Goal: Task Accomplishment & Management: Manage account settings

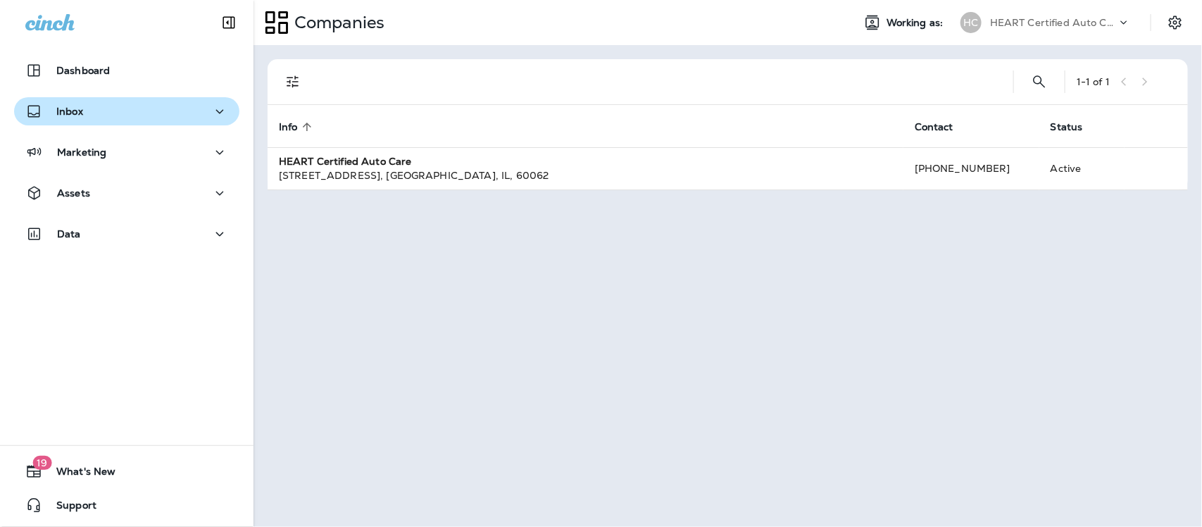
click at [104, 113] on div "Inbox" at bounding box center [126, 112] width 203 height 18
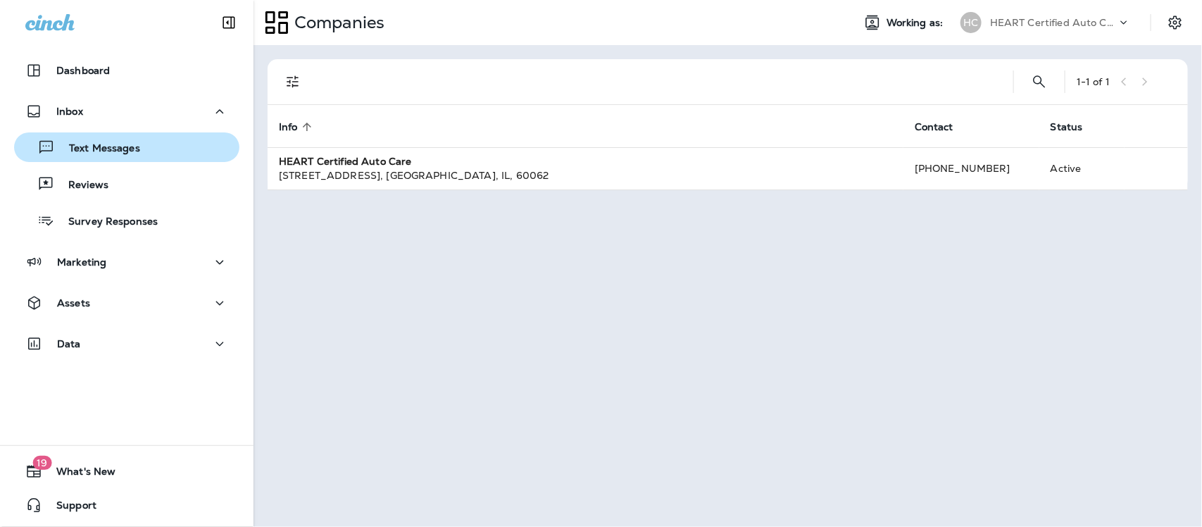
click at [113, 155] on p "Text Messages" at bounding box center [97, 148] width 85 height 13
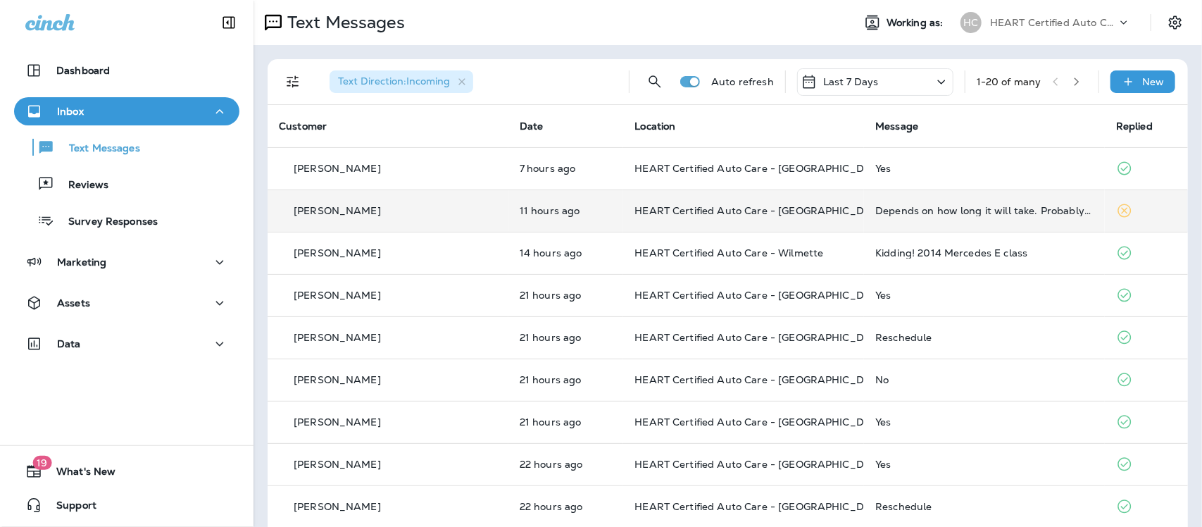
click at [956, 211] on div "Depends on how long it will take. Probably drop off" at bounding box center [984, 210] width 218 height 11
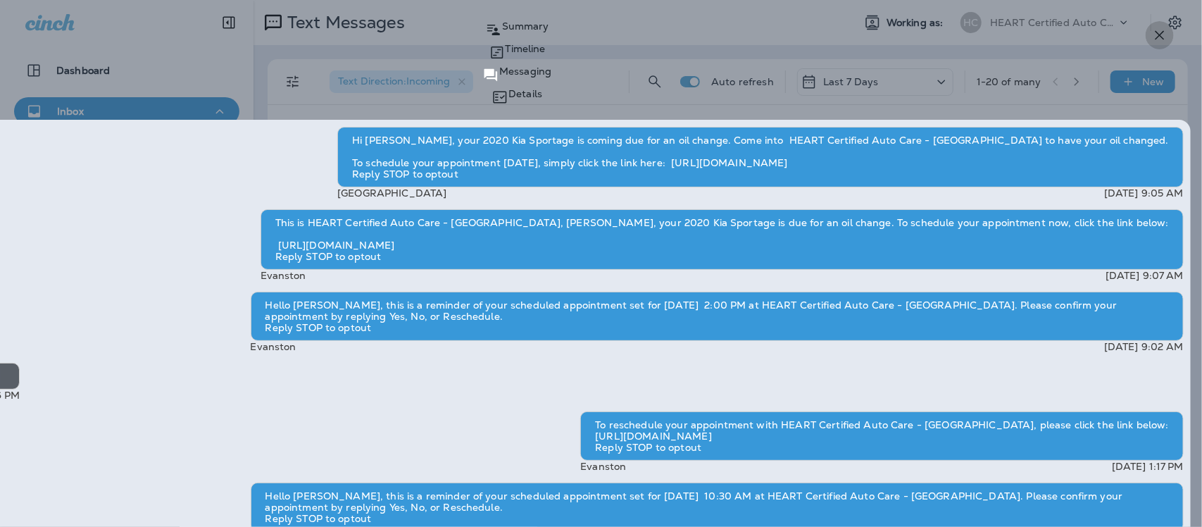
click at [1156, 33] on icon "button" at bounding box center [1159, 35] width 17 height 17
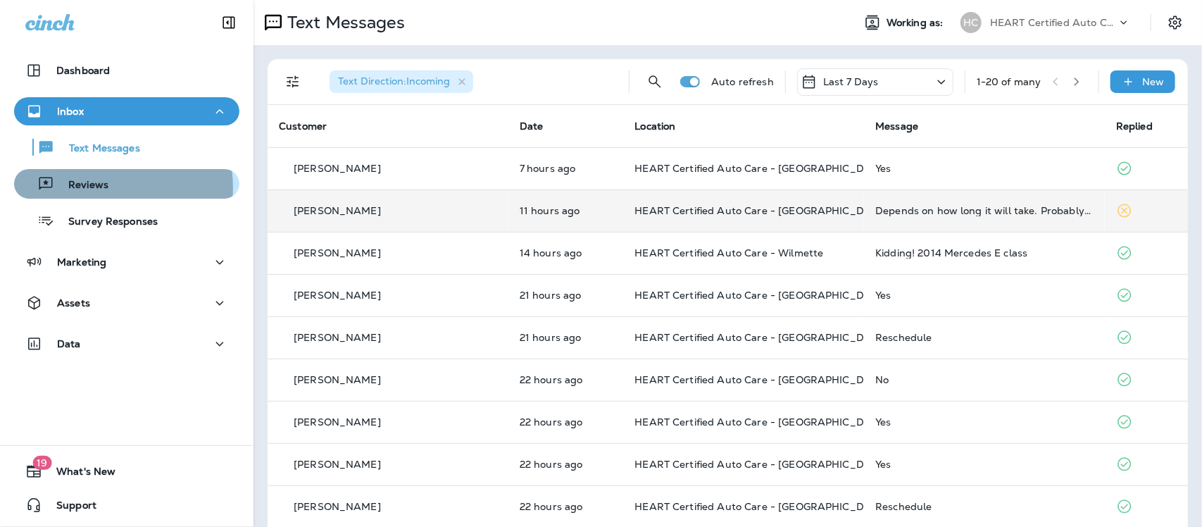
click at [108, 188] on div "Reviews" at bounding box center [127, 183] width 214 height 21
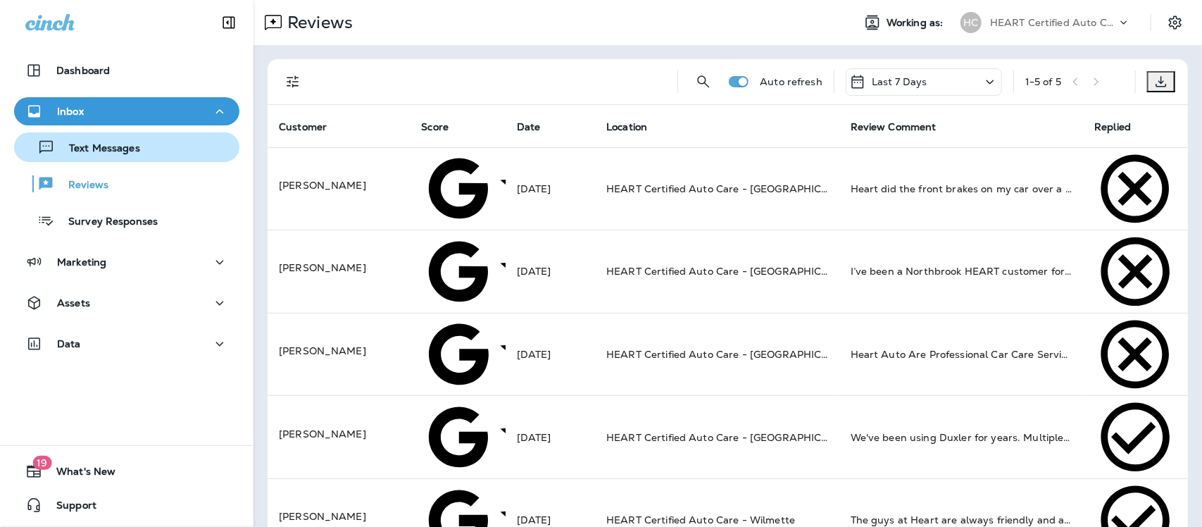
click at [107, 145] on p "Text Messages" at bounding box center [97, 148] width 85 height 13
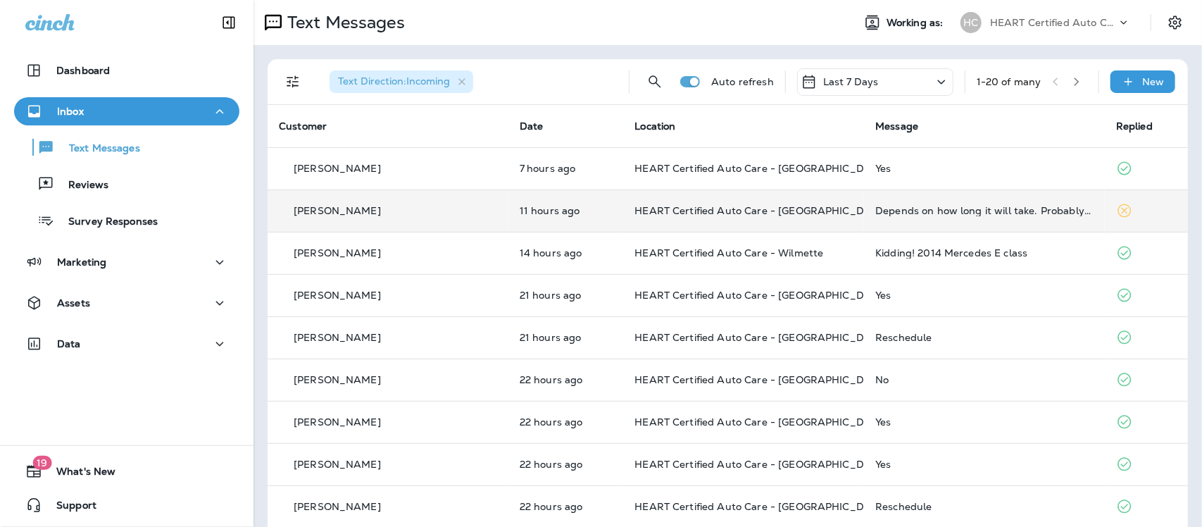
click at [875, 208] on div "Depends on how long it will take. Probably drop off" at bounding box center [984, 210] width 218 height 11
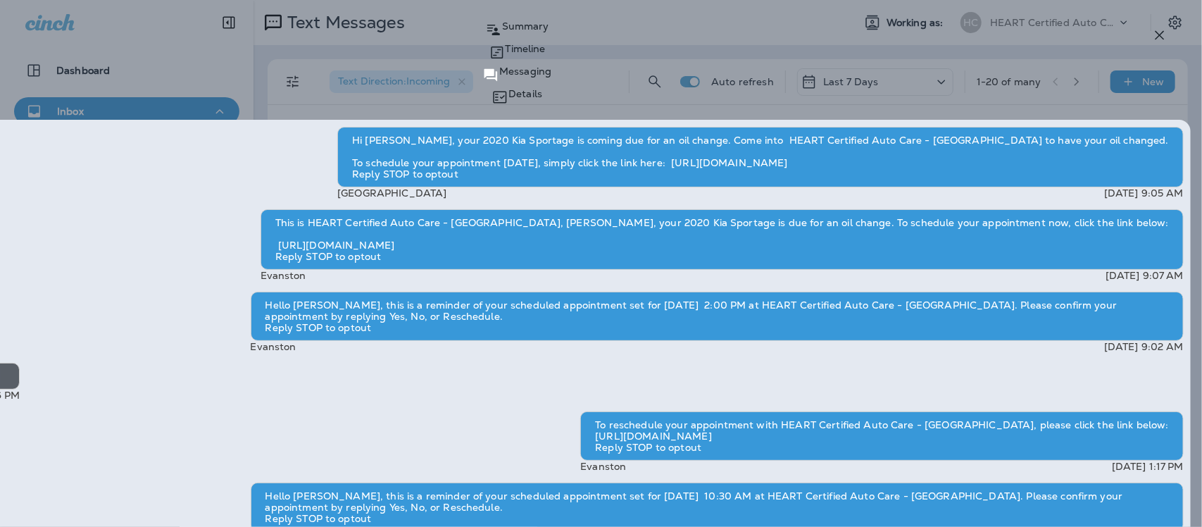
click at [1161, 30] on icon "button" at bounding box center [1159, 35] width 17 height 17
